Goal: Information Seeking & Learning: Find specific fact

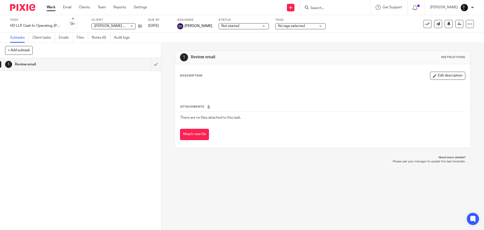
click at [323, 9] on input "Search" at bounding box center [332, 8] width 45 height 5
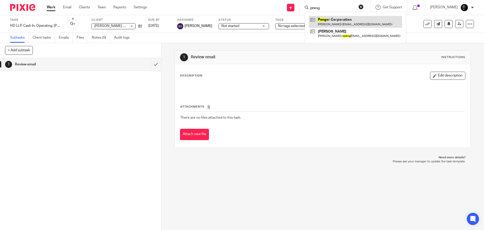
type input "preng"
click at [336, 17] on link at bounding box center [355, 22] width 93 height 12
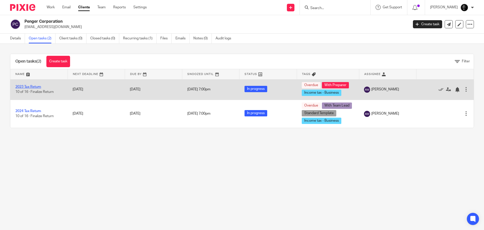
click at [33, 85] on link "2023 Tax Return" at bounding box center [28, 87] width 26 height 4
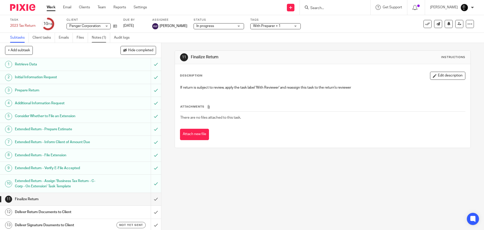
click at [97, 40] on link "Notes (1)" at bounding box center [101, 38] width 18 height 10
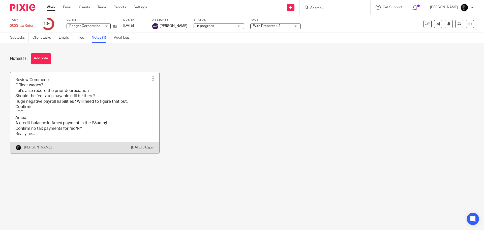
click at [58, 99] on link at bounding box center [84, 112] width 149 height 81
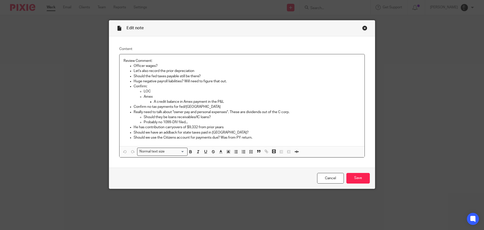
click at [247, 131] on p "Should we have an addback for state taxes paid in [GEOGRAPHIC_DATA]?" at bounding box center [247, 132] width 227 height 5
click at [365, 29] on div "Edit note Content Review Comment: Officer wages? Let's also record the prior de…" at bounding box center [242, 104] width 266 height 168
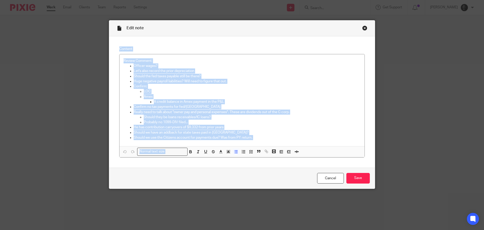
click at [362, 29] on div "Close this dialog window" at bounding box center [364, 27] width 5 height 5
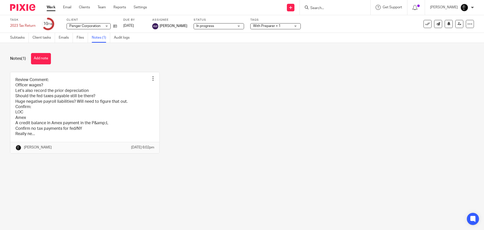
click at [48, 11] on div "Work Email Clients Team Reports Settings Work Email Clients Team Reports Settin…" at bounding box center [98, 7] width 113 height 15
click at [49, 6] on link "Work" at bounding box center [51, 7] width 9 height 5
